Goal: Task Accomplishment & Management: Manage account settings

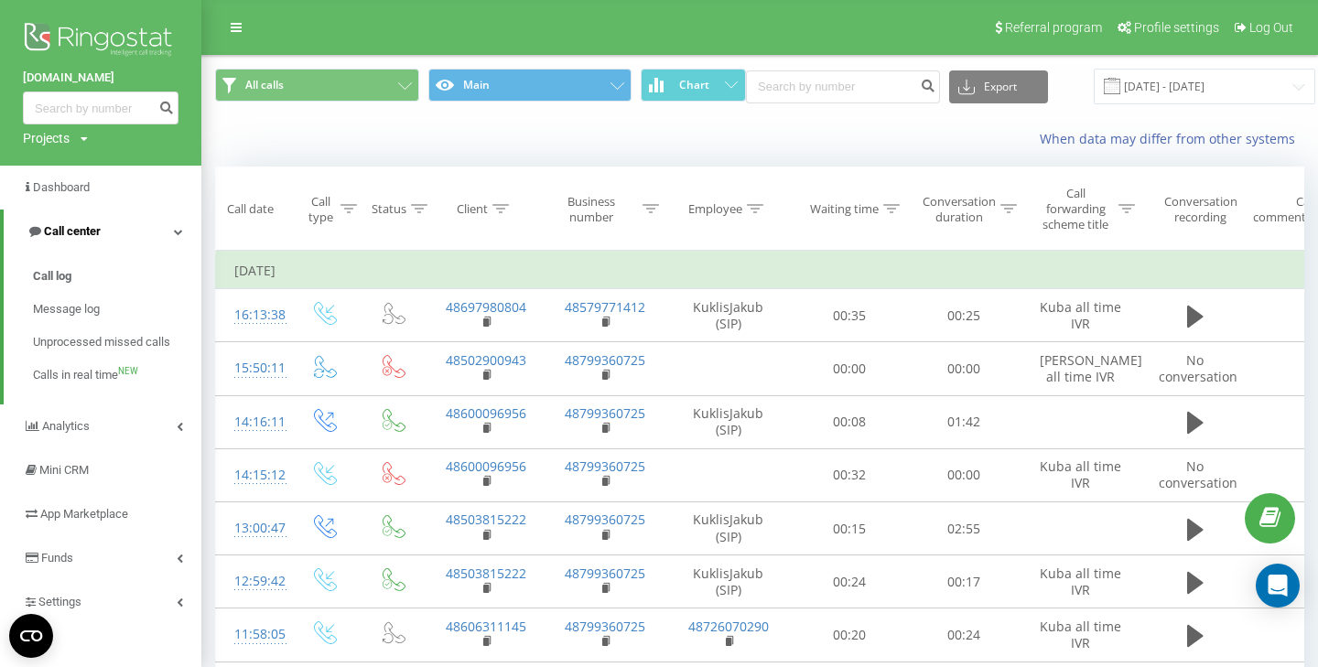
click at [167, 230] on link "Call center" at bounding box center [103, 232] width 198 height 44
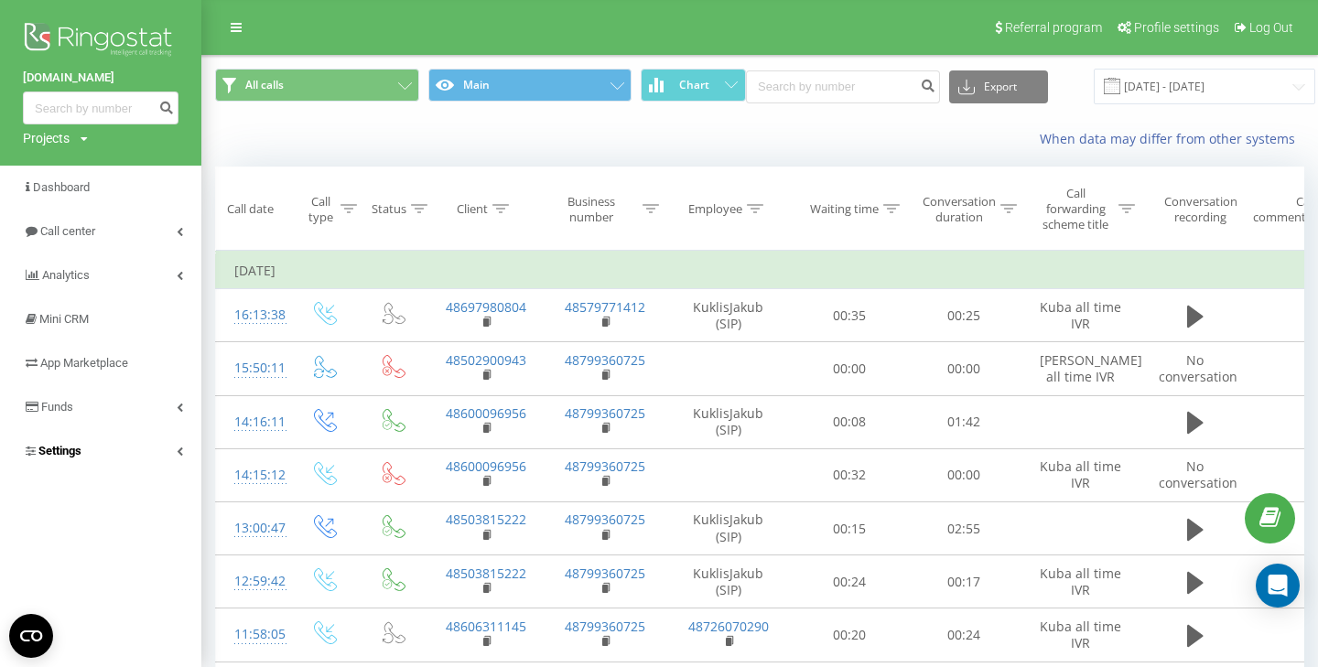
click at [131, 447] on link "Settings" at bounding box center [100, 451] width 201 height 44
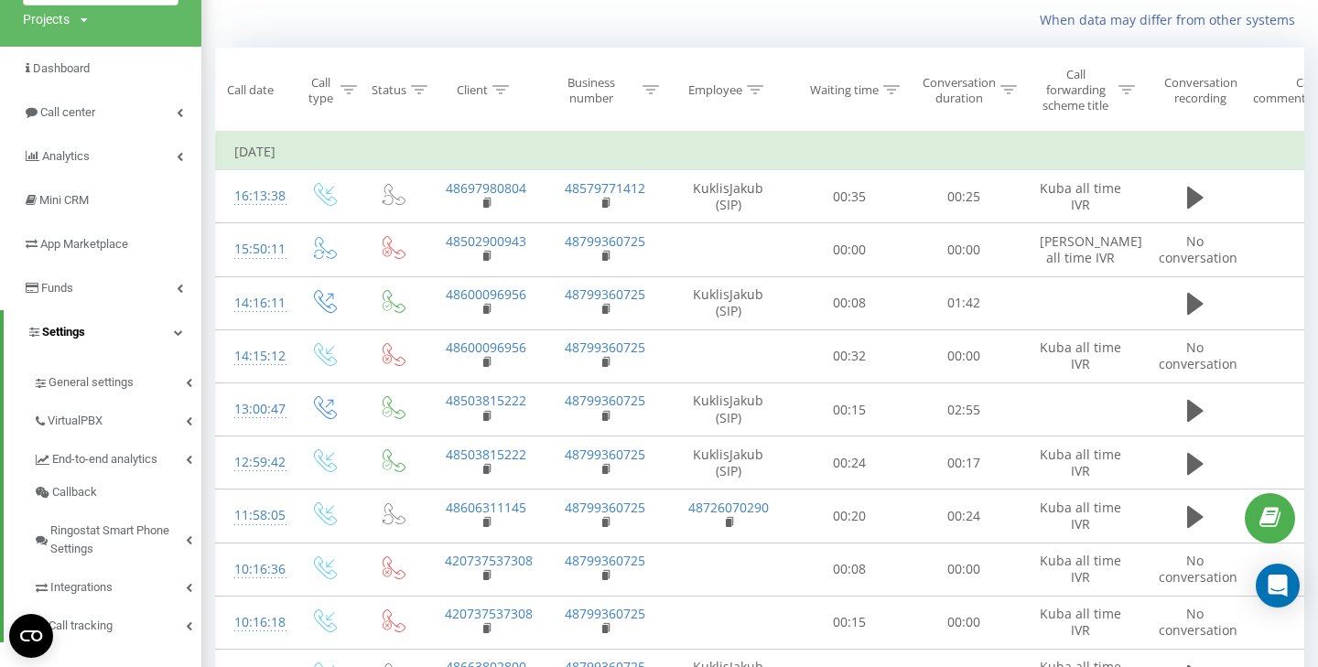
scroll to position [145, 0]
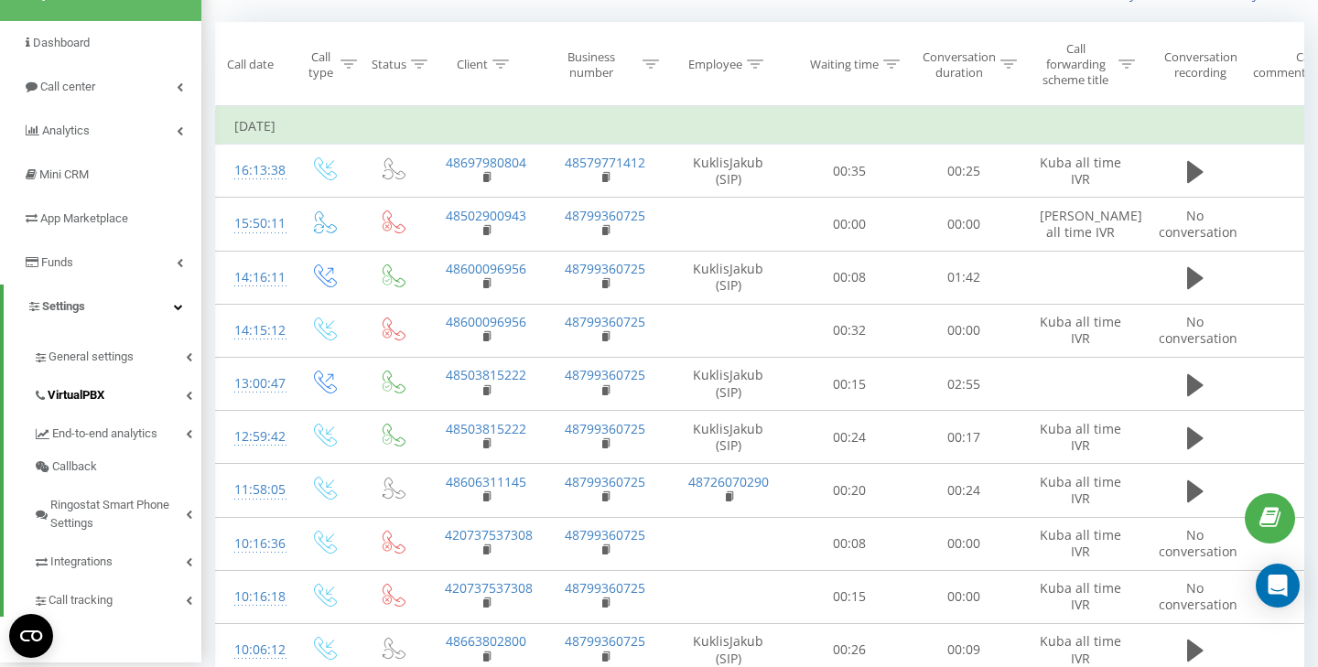
click at [114, 379] on link "VirtualPBX" at bounding box center [117, 392] width 168 height 38
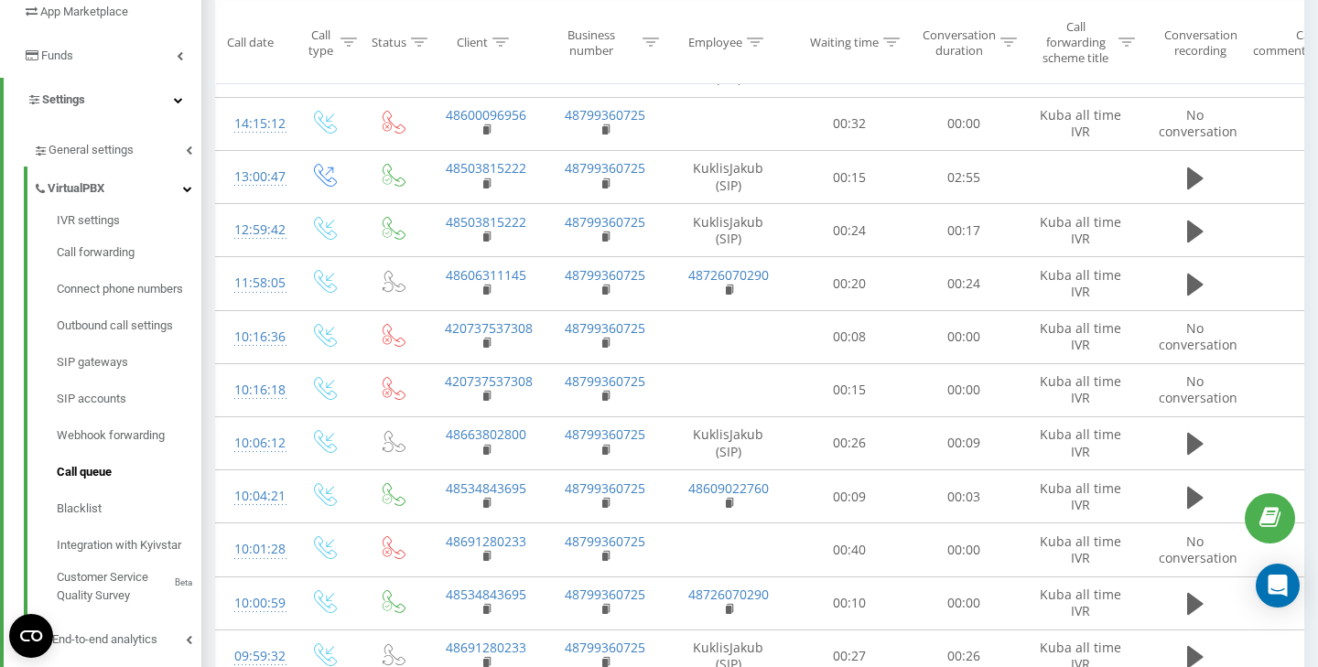
scroll to position [358, 0]
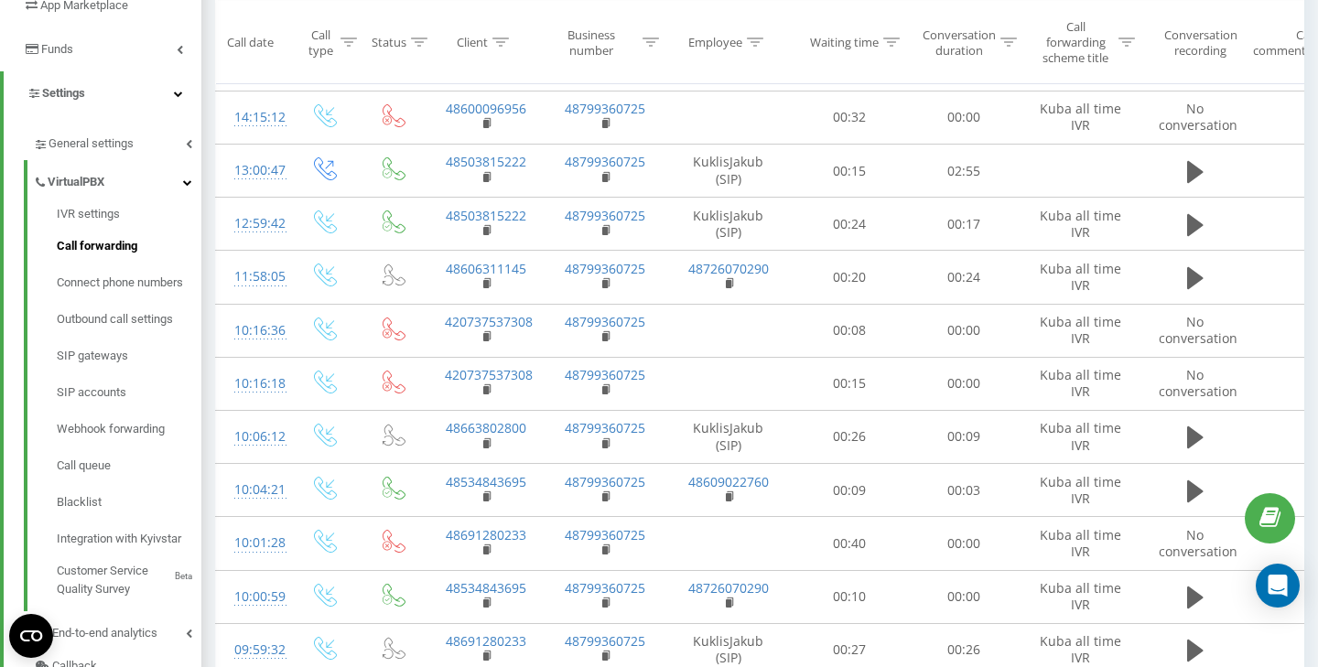
click at [118, 237] on span "Call forwarding" at bounding box center [97, 246] width 81 height 18
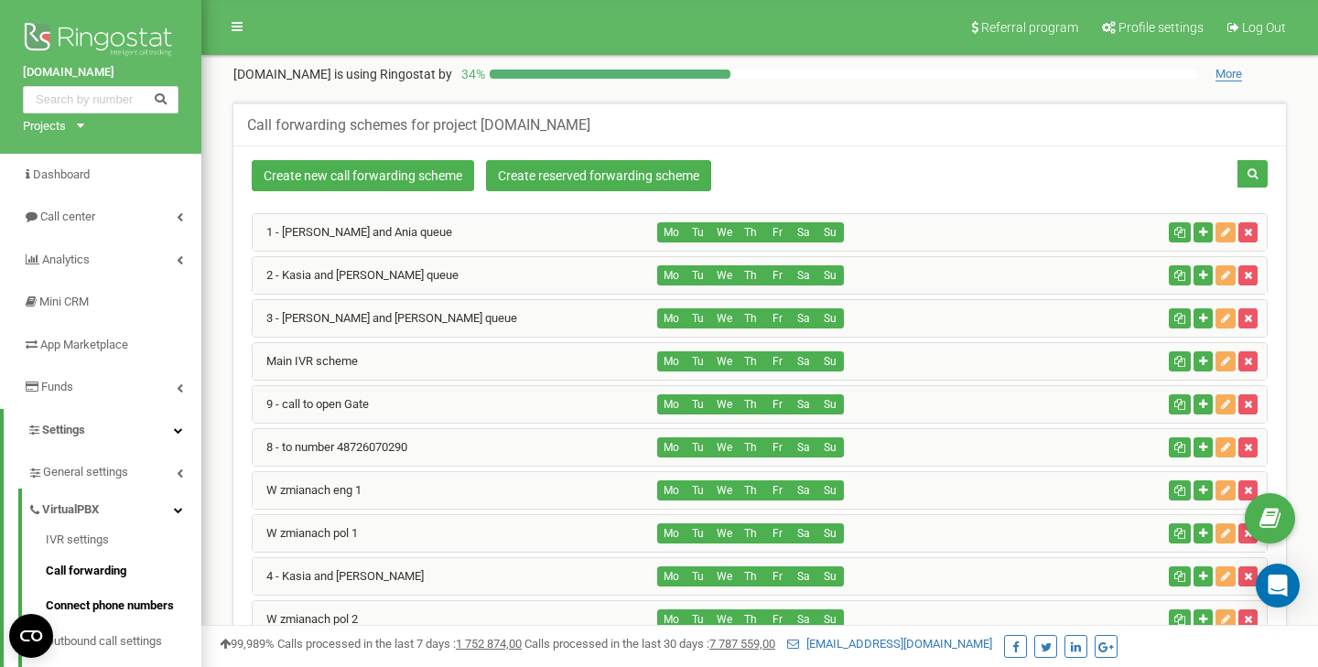
click at [101, 601] on link "Connect phone numbers" at bounding box center [124, 607] width 156 height 36
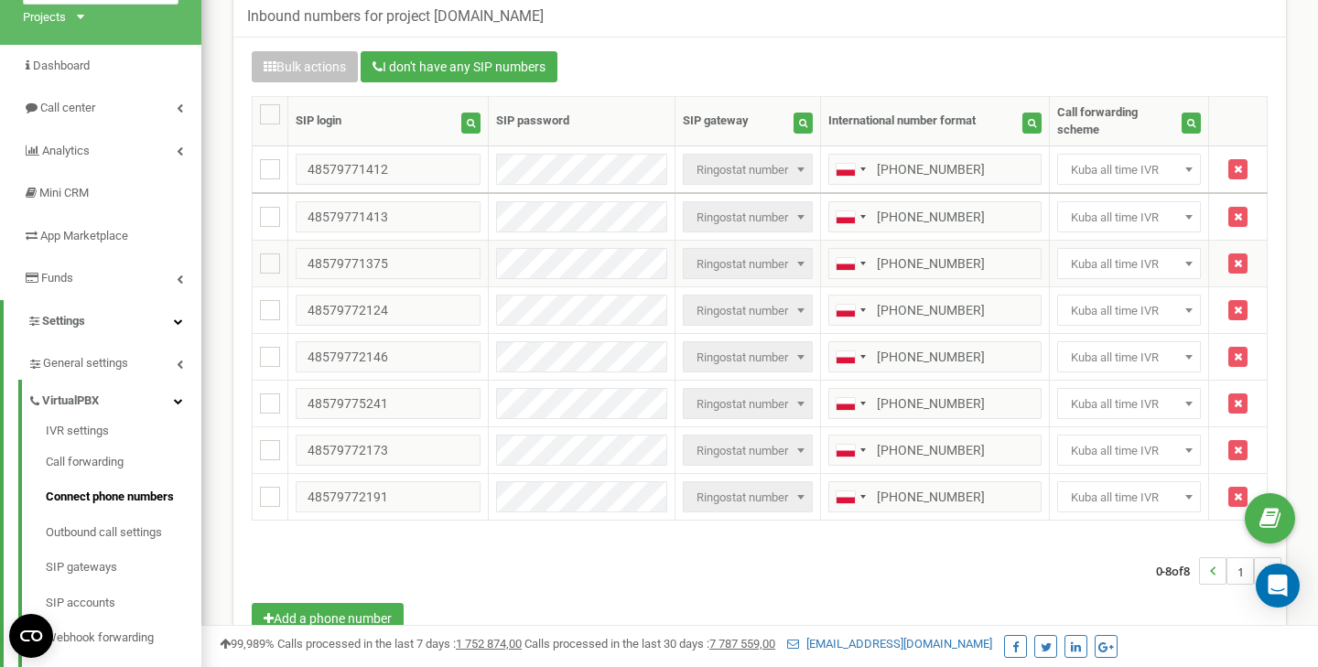
scroll to position [120, 0]
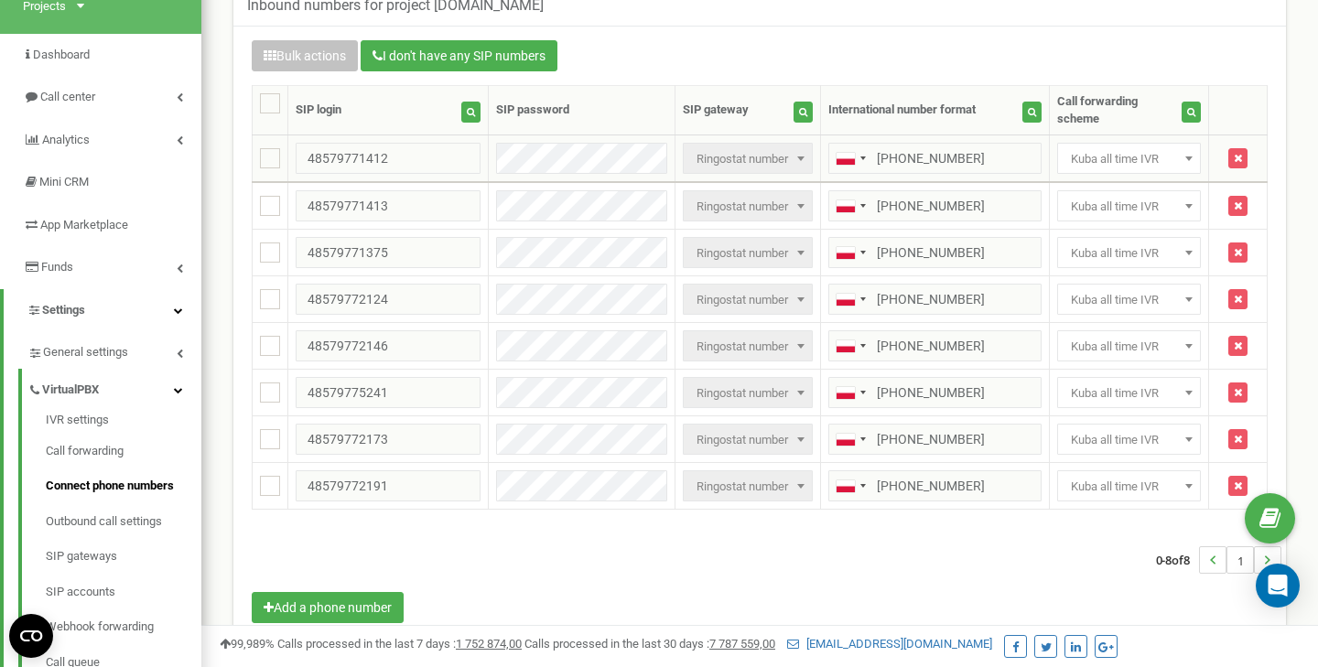
click at [1182, 146] on span at bounding box center [1189, 158] width 18 height 24
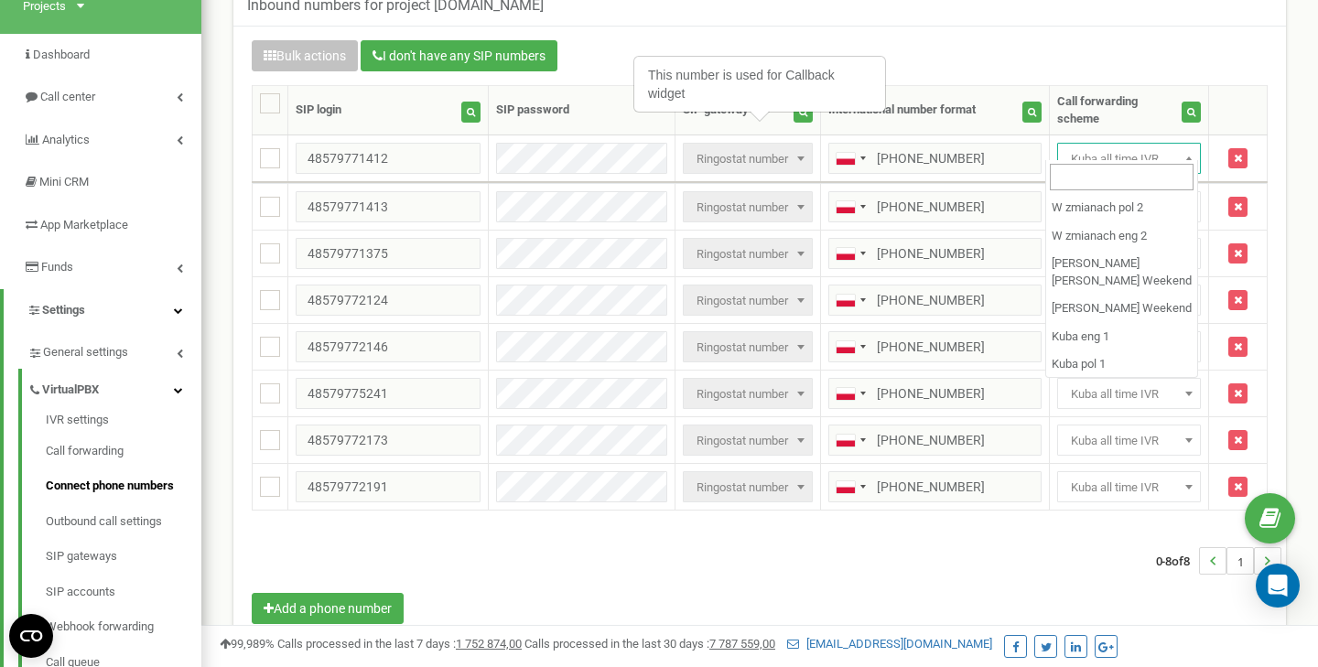
scroll to position [367, 0]
